Goal: Book appointment/travel/reservation

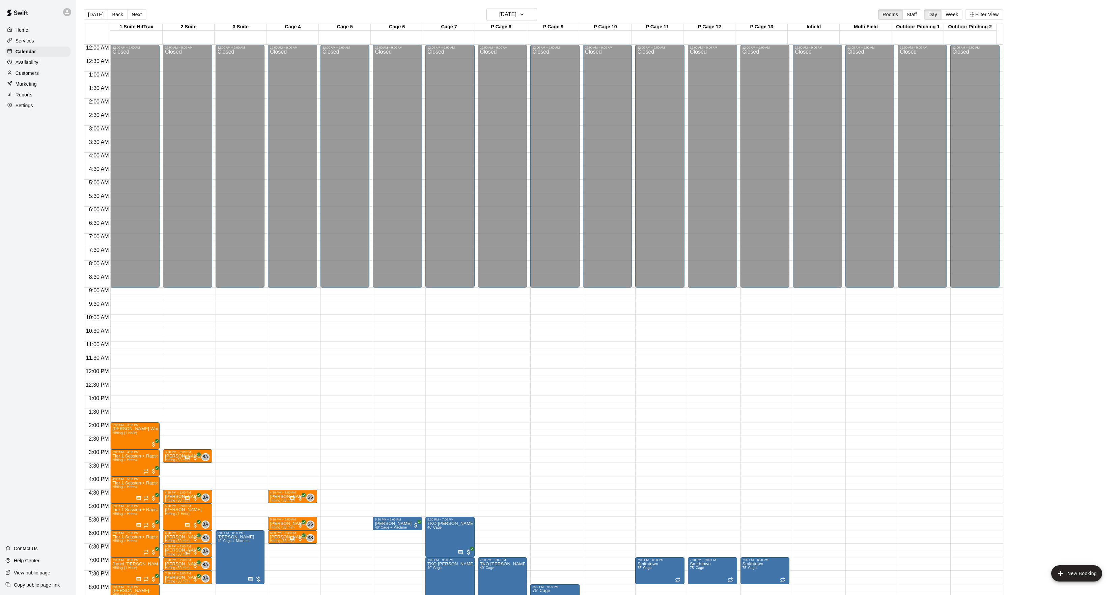
scroll to position [90, 0]
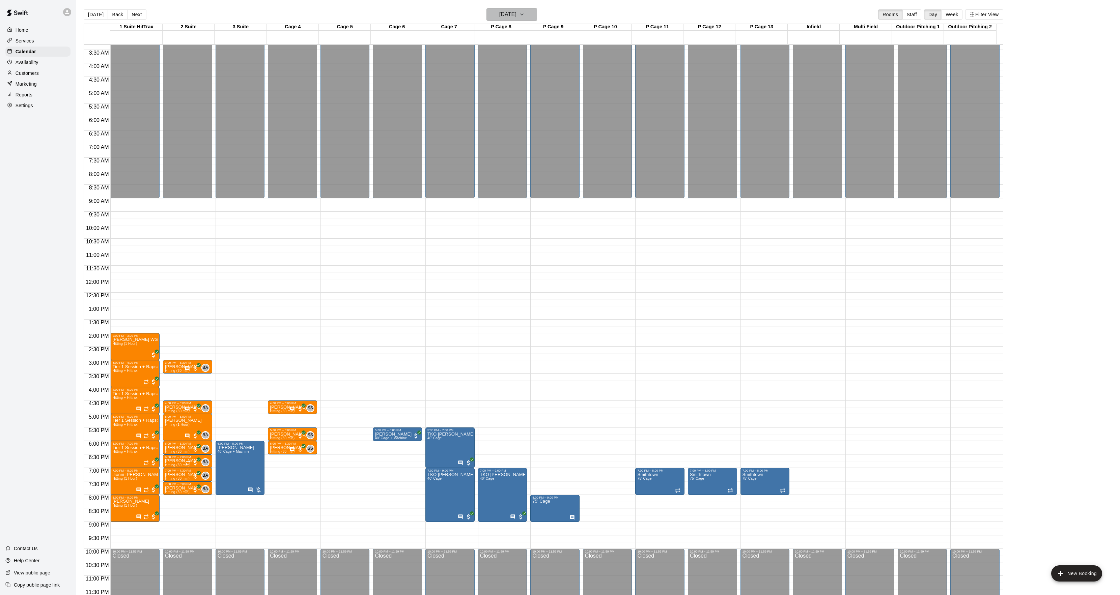
click at [491, 9] on button "[DATE]" at bounding box center [511, 14] width 51 height 13
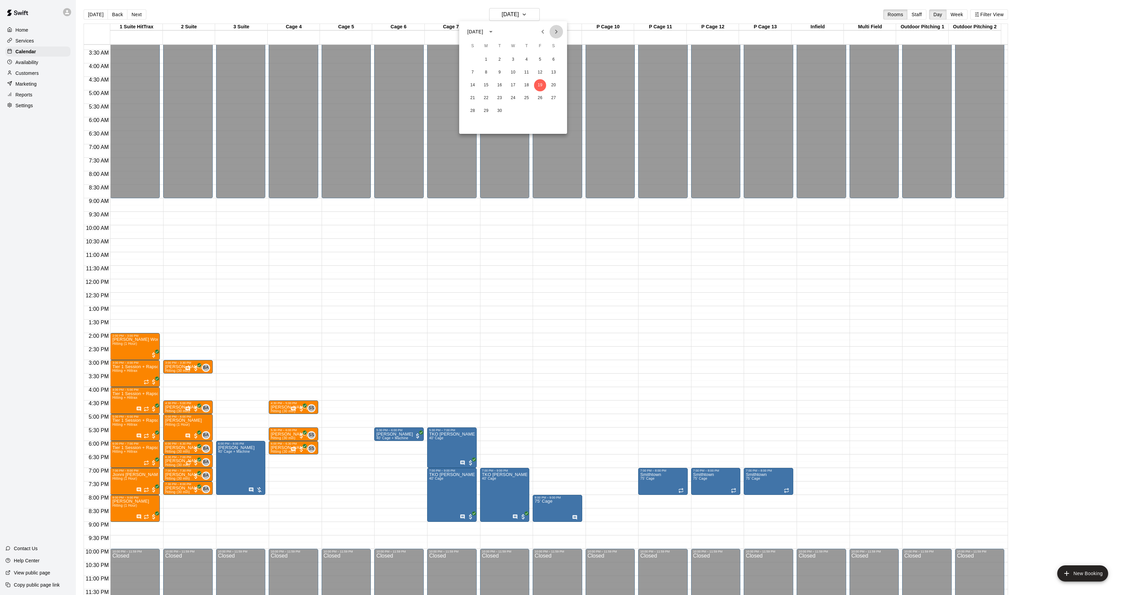
click at [556, 32] on icon "Next month" at bounding box center [556, 32] width 8 height 8
click at [496, 85] on button "14" at bounding box center [500, 85] width 12 height 12
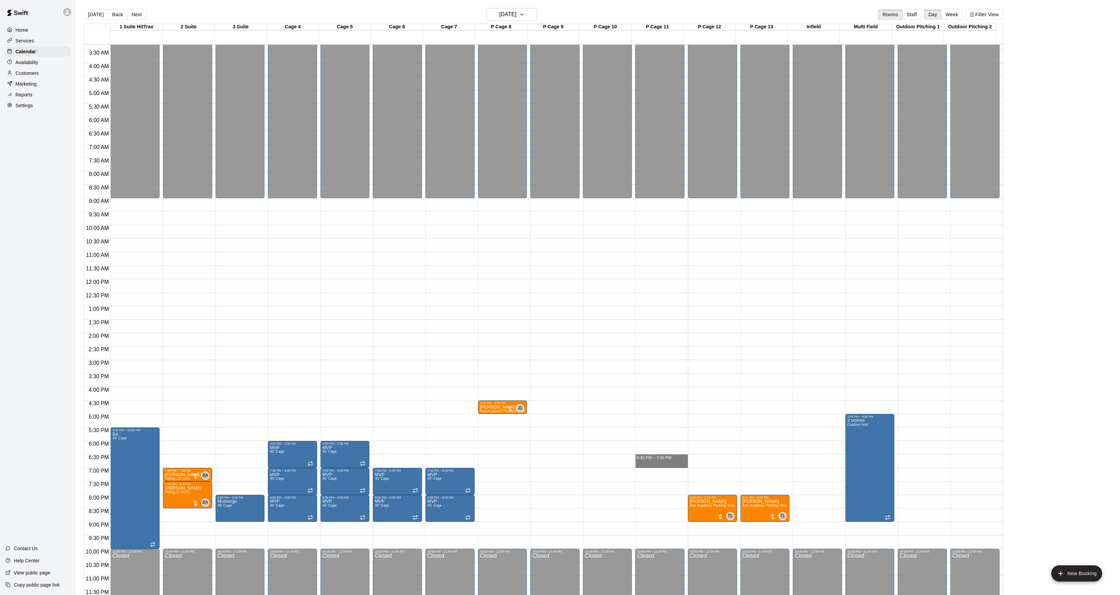
drag, startPoint x: 652, startPoint y: 457, endPoint x: 652, endPoint y: 462, distance: 4.4
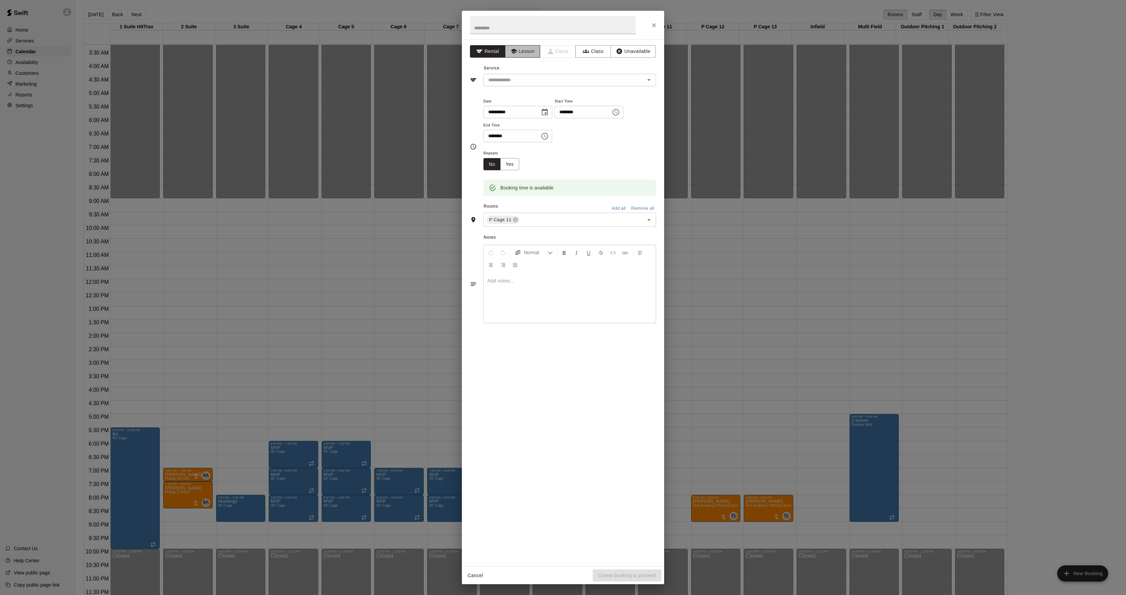
click at [532, 49] on button "Lesson" at bounding box center [522, 51] width 35 height 12
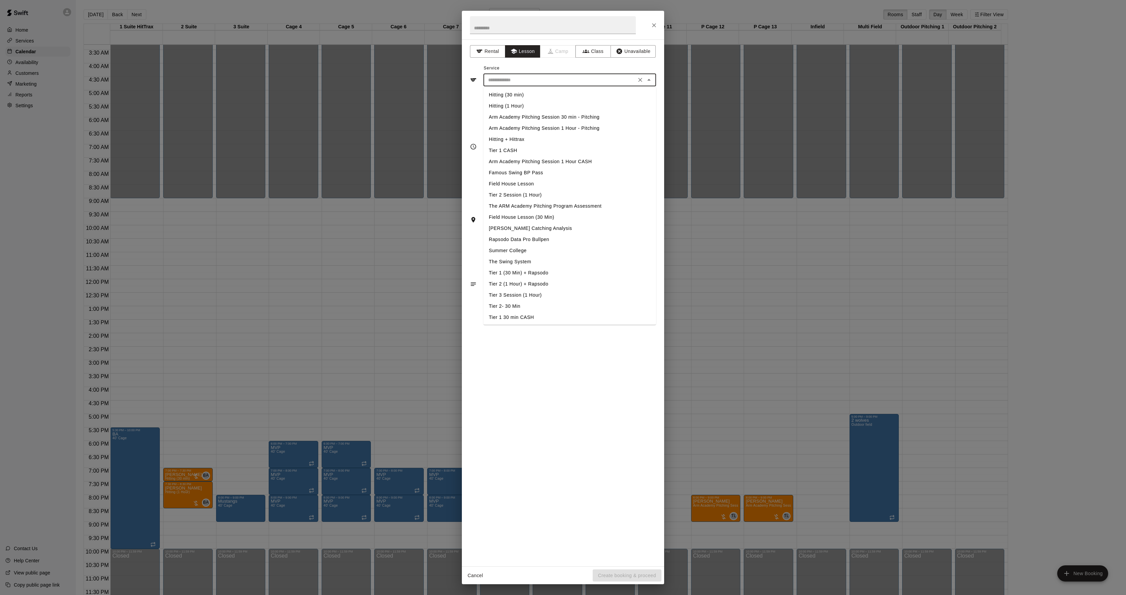
click at [513, 78] on input "text" at bounding box center [560, 80] width 149 height 8
click at [505, 96] on li "Hitting (30 min)" at bounding box center [570, 94] width 173 height 11
click at [520, 83] on input "**********" at bounding box center [560, 80] width 149 height 8
click at [545, 117] on li "Arm Academy Pitching Session 30 min - Pitching" at bounding box center [570, 117] width 173 height 11
type input "**********"
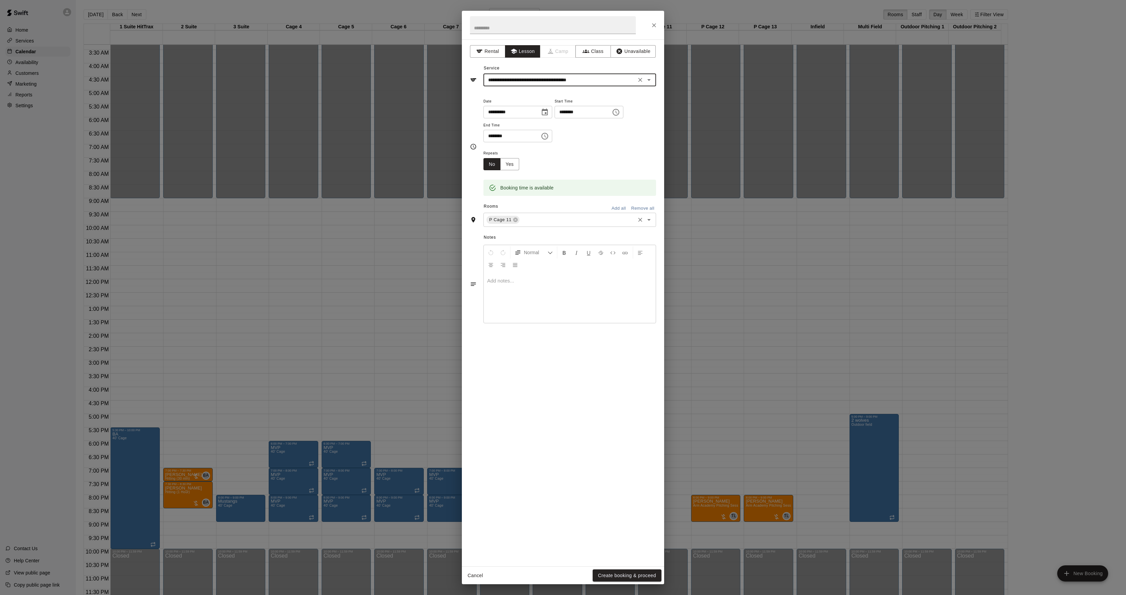
click at [534, 224] on input "text" at bounding box center [578, 220] width 114 height 8
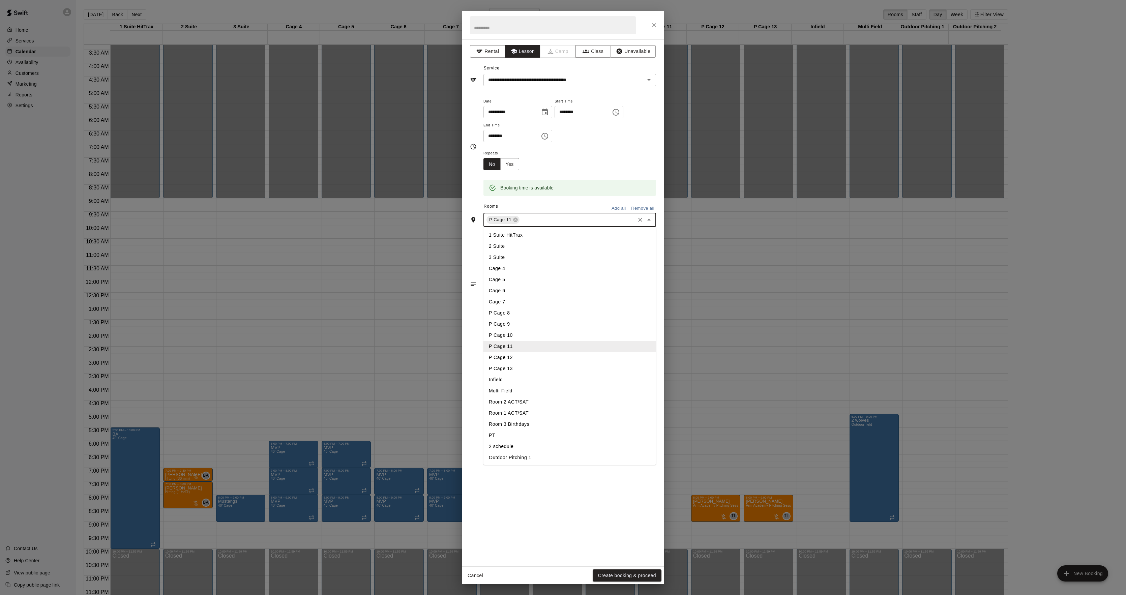
click at [521, 333] on li "P Cage 10" at bounding box center [570, 335] width 173 height 11
click at [610, 571] on button "Create booking & proceed" at bounding box center [627, 576] width 69 height 12
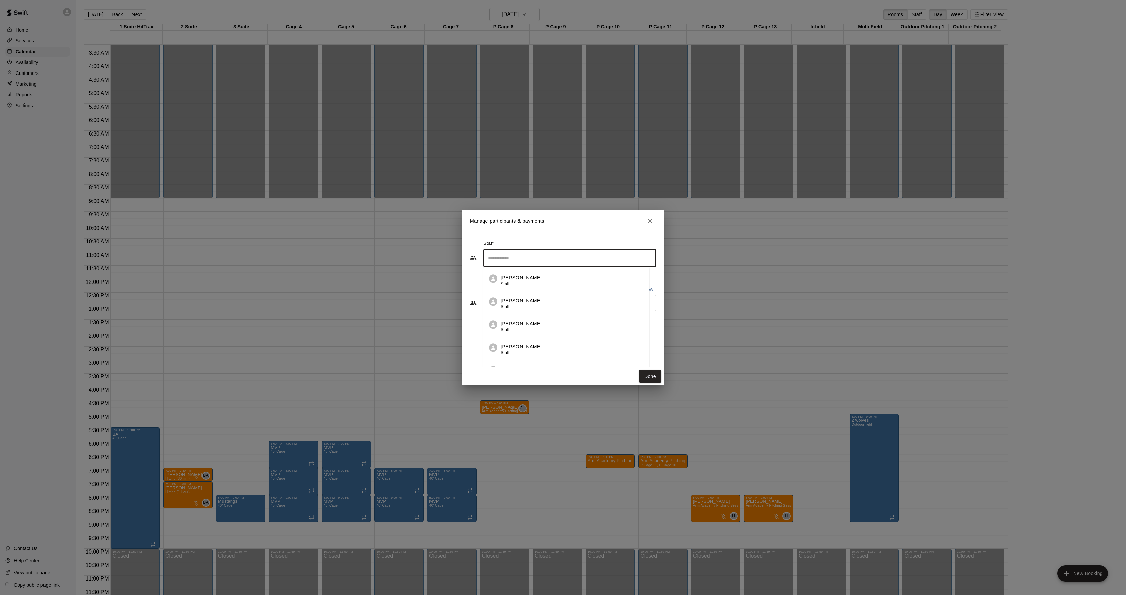
click at [524, 257] on input "Search staff" at bounding box center [570, 258] width 167 height 12
click at [529, 280] on div "[PERSON_NAME] Instructor" at bounding box center [576, 281] width 150 height 13
click at [503, 346] on div "​" at bounding box center [570, 340] width 173 height 17
type input "****"
type input "*****"
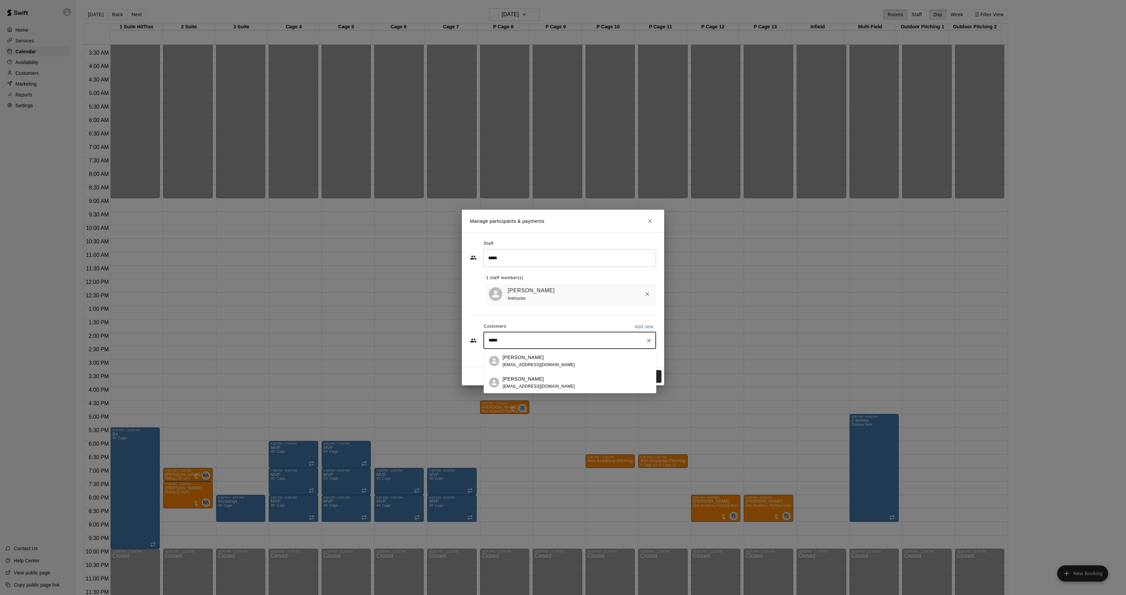
click at [508, 356] on p "[PERSON_NAME]" at bounding box center [523, 357] width 41 height 7
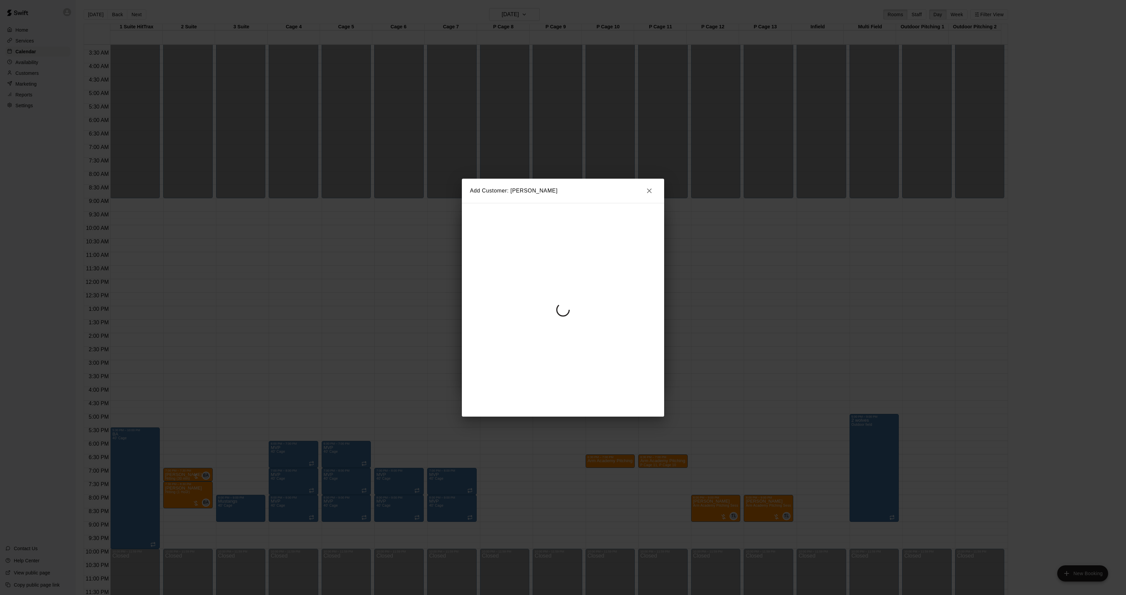
click at [562, 284] on div at bounding box center [563, 310] width 202 height 214
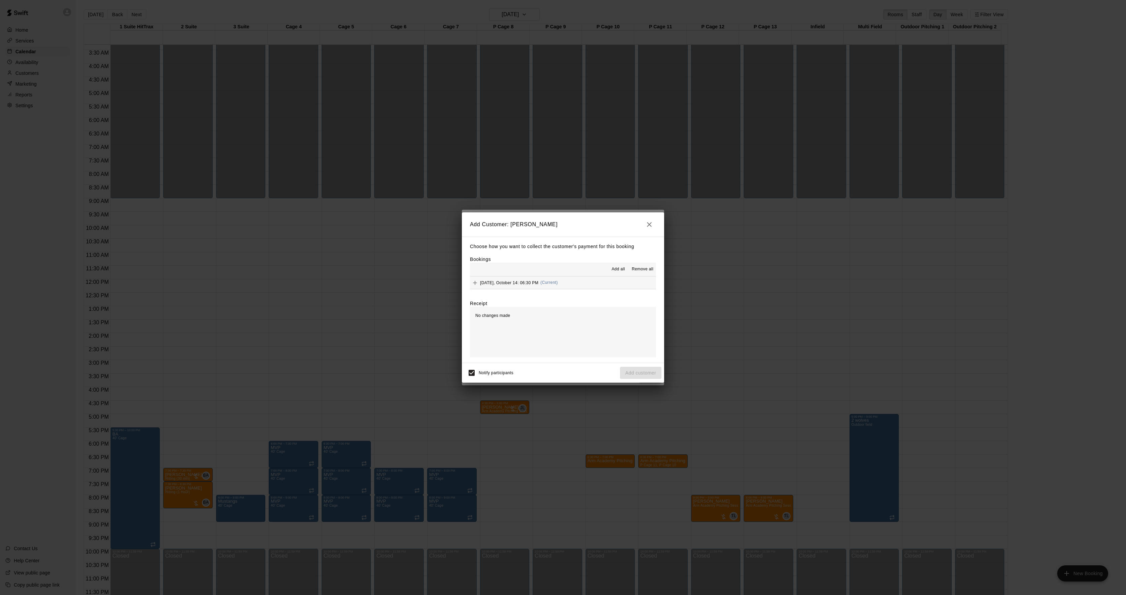
click at [558, 281] on span "(Current)" at bounding box center [550, 282] width 18 height 5
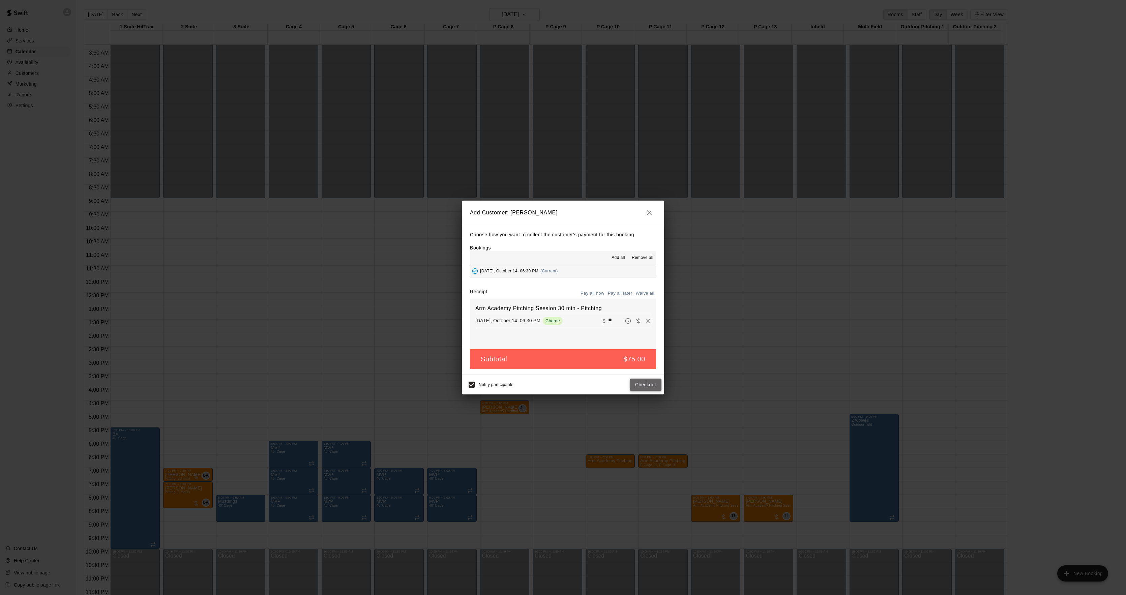
click at [657, 382] on button "Checkout" at bounding box center [646, 385] width 32 height 12
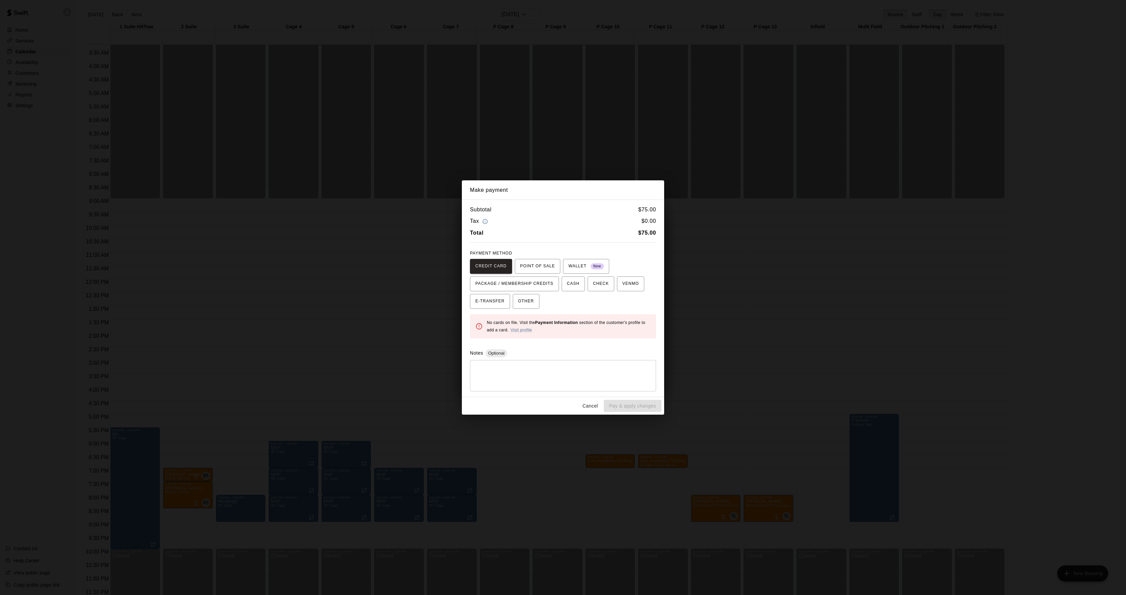
click at [579, 167] on div "Make payment Subtotal $ 75.00 Tax $ 0.00 Total $ 75.00 PAYMENT METHOD CREDIT CA…" at bounding box center [563, 297] width 1126 height 595
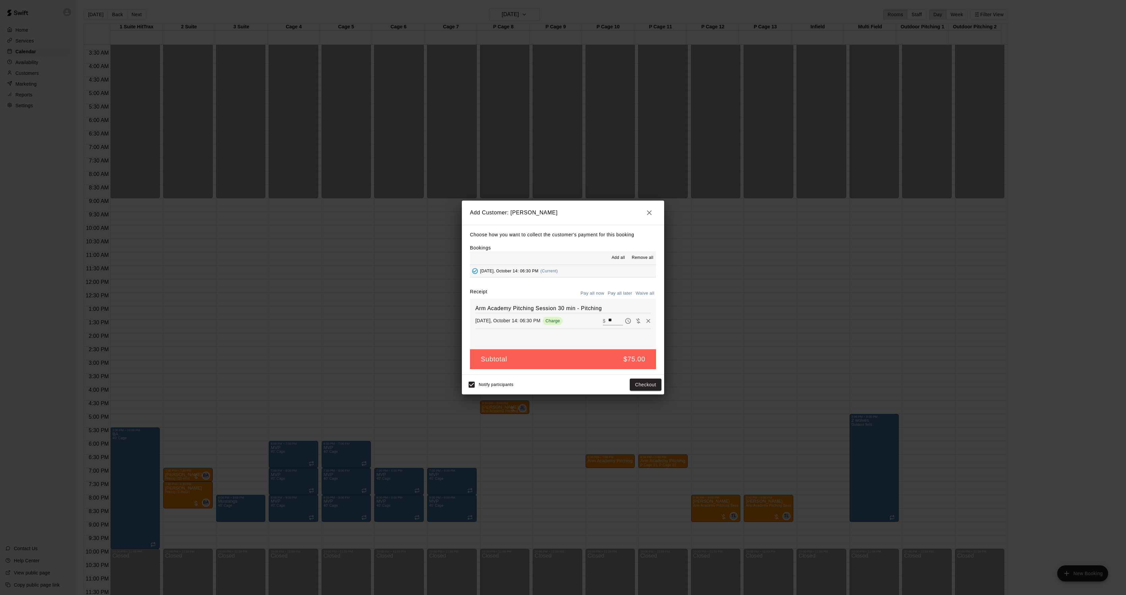
click at [626, 295] on button "Pay all later" at bounding box center [620, 293] width 28 height 10
click at [638, 386] on button "Add customer" at bounding box center [640, 385] width 41 height 12
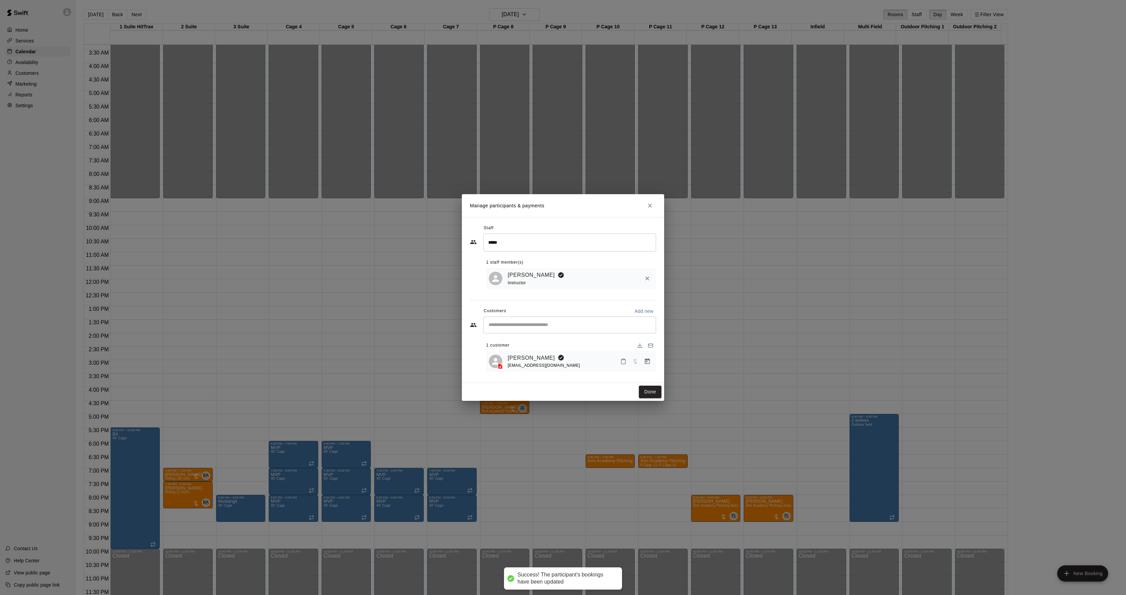
click at [641, 388] on button "Done" at bounding box center [650, 392] width 23 height 12
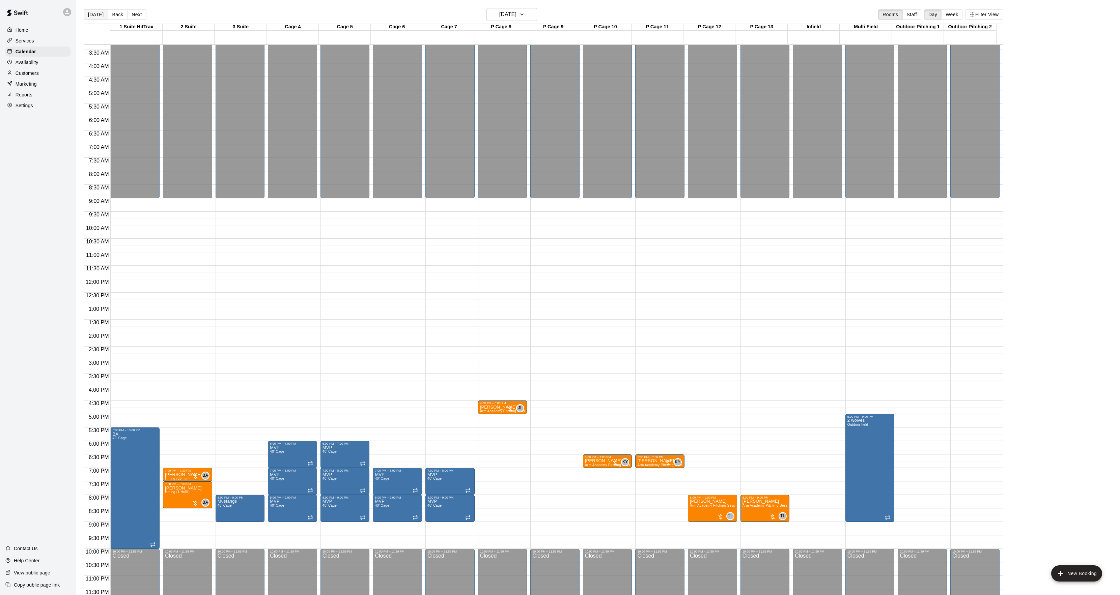
click at [93, 16] on button "[DATE]" at bounding box center [96, 14] width 24 height 10
